Goal: Task Accomplishment & Management: Manage account settings

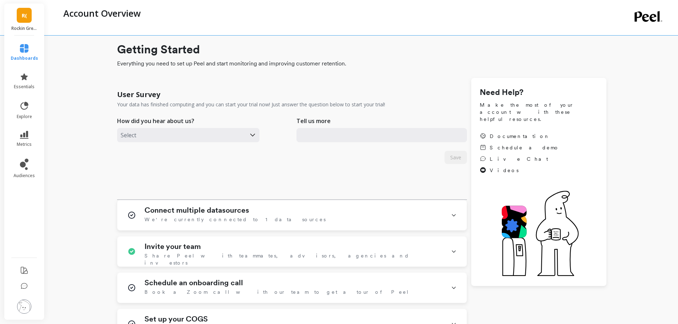
click at [23, 308] on img at bounding box center [24, 307] width 14 height 14
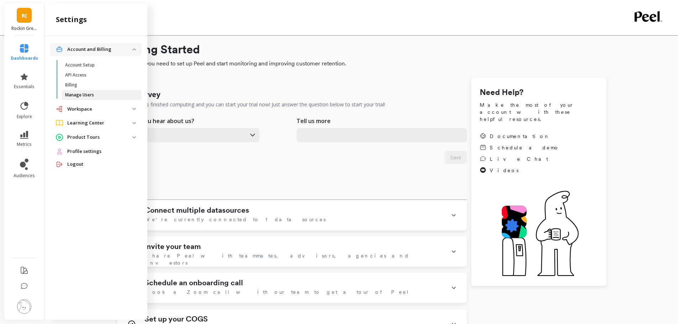
click at [86, 97] on p "Manage Users" at bounding box center [79, 95] width 29 height 6
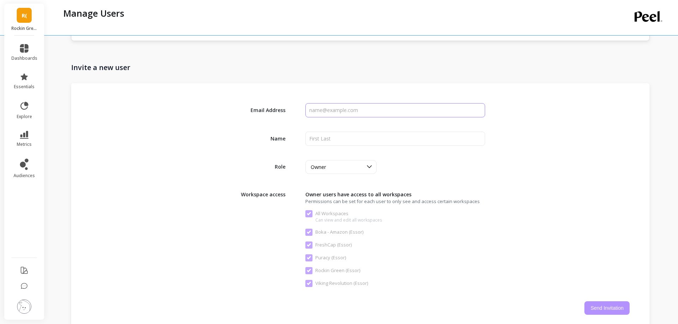
scroll to position [864, 0]
click at [336, 114] on input "input" at bounding box center [394, 110] width 179 height 14
type input "m"
click at [361, 112] on input "input" at bounding box center [394, 110] width 179 height 14
paste input "[EMAIL_ADDRESS][DOMAIN_NAME]"
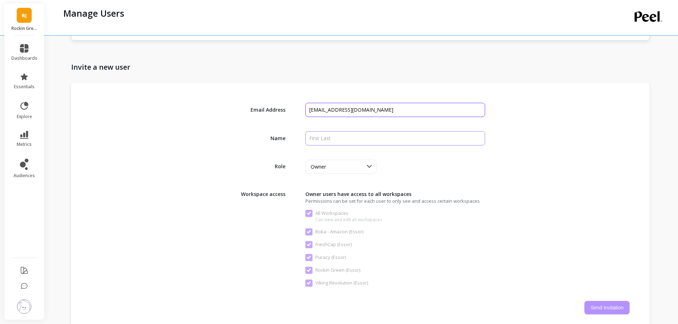
type input "[EMAIL_ADDRESS][DOMAIN_NAME]"
click at [329, 142] on input "input" at bounding box center [394, 138] width 179 height 14
type input "[PERSON_NAME]"
click at [550, 134] on div "Name" at bounding box center [360, 138] width 539 height 14
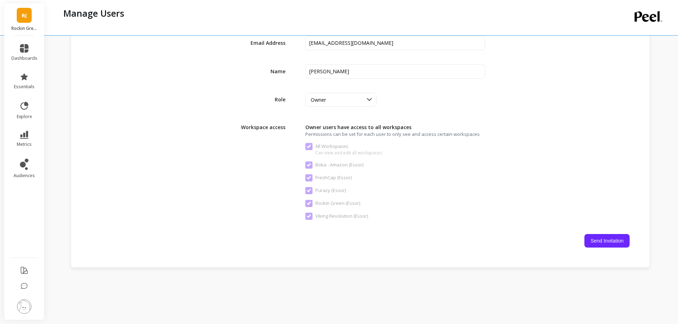
scroll to position [932, 0]
click at [368, 100] on icon at bounding box center [370, 98] width 8 height 8
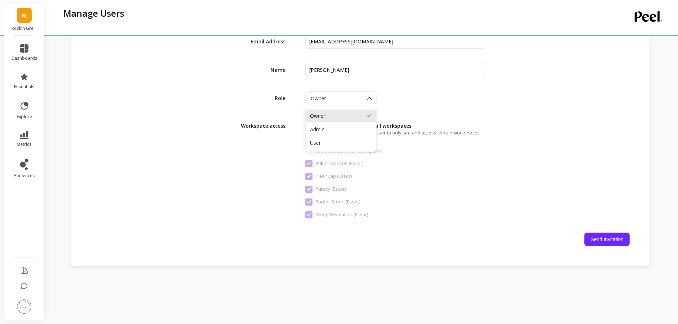
click at [334, 140] on div "User" at bounding box center [341, 143] width 62 height 7
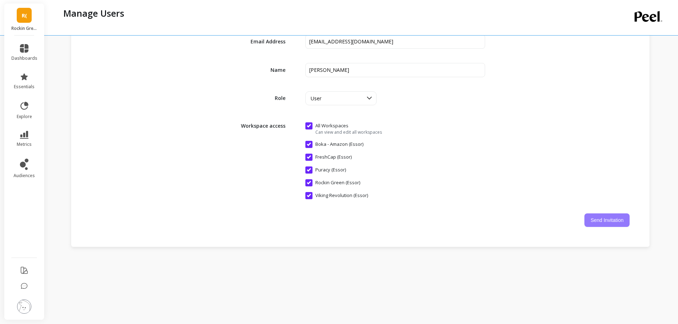
click at [600, 218] on button "Send Invitation" at bounding box center [606, 221] width 45 height 14
checkbox Workspaces "false"
checkbox \(Essor\) "false"
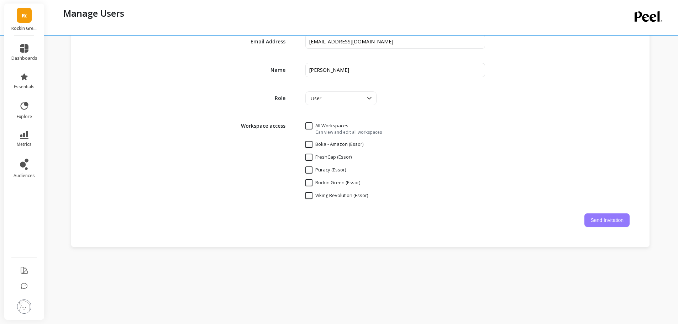
checkbox \(Essor\) "false"
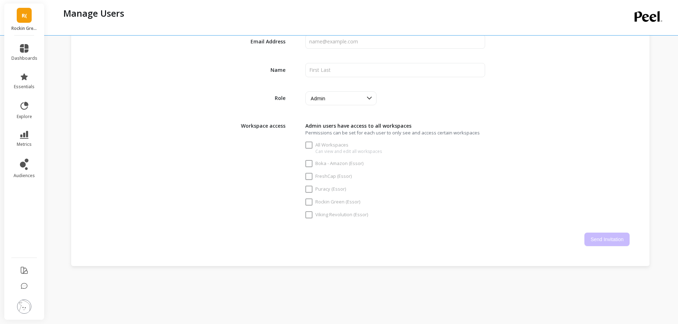
checkbox Workspaces "true"
checkbox \(Essor\) "true"
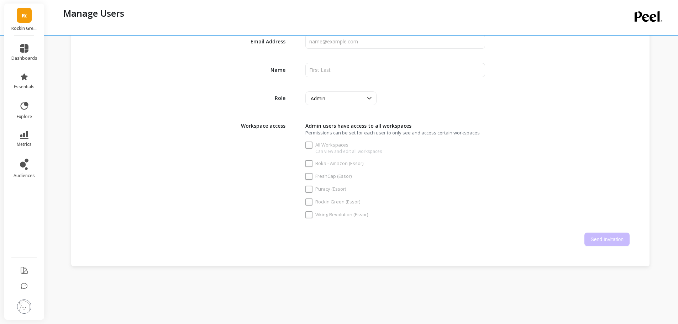
checkbox \(Essor\) "true"
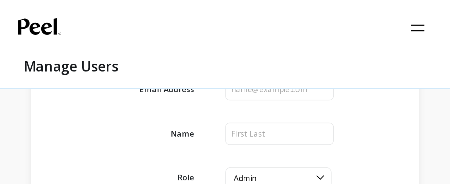
scroll to position [954, 0]
